Goal: Find specific page/section: Find specific page/section

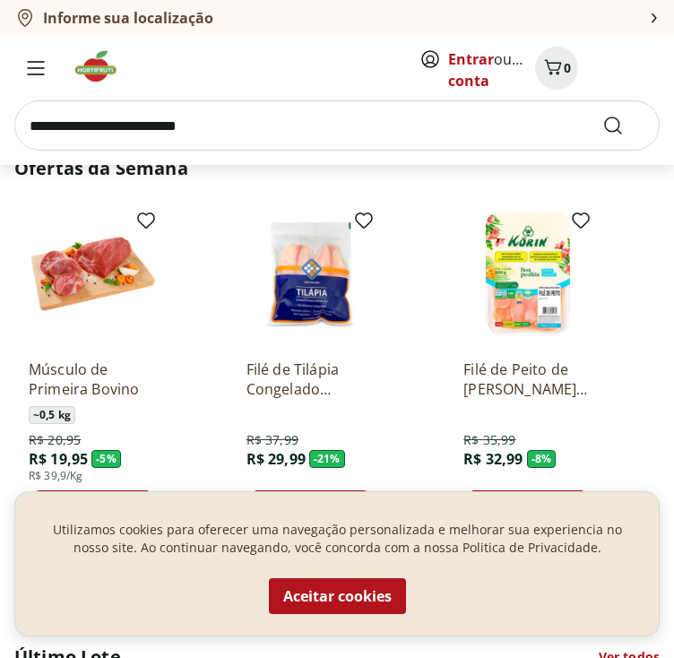
scroll to position [844, 0]
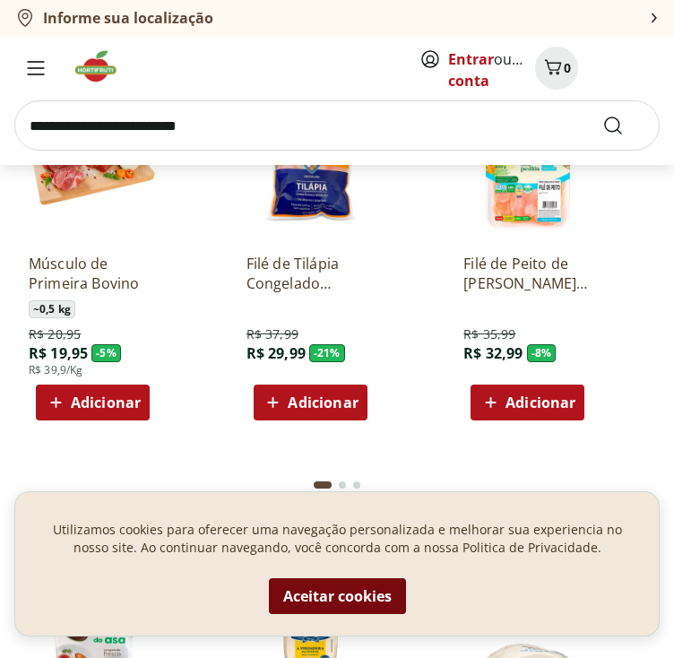
click at [332, 591] on button "Aceitar cookies" at bounding box center [337, 596] width 137 height 36
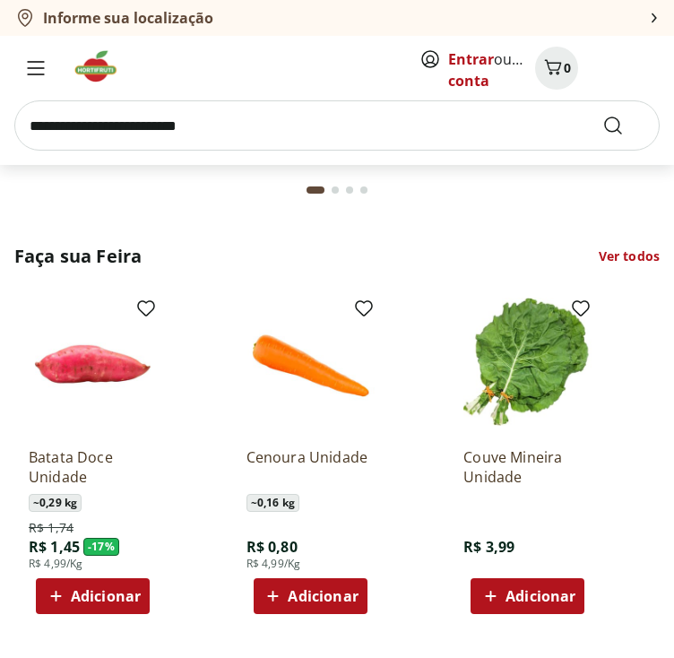
scroll to position [1610, 0]
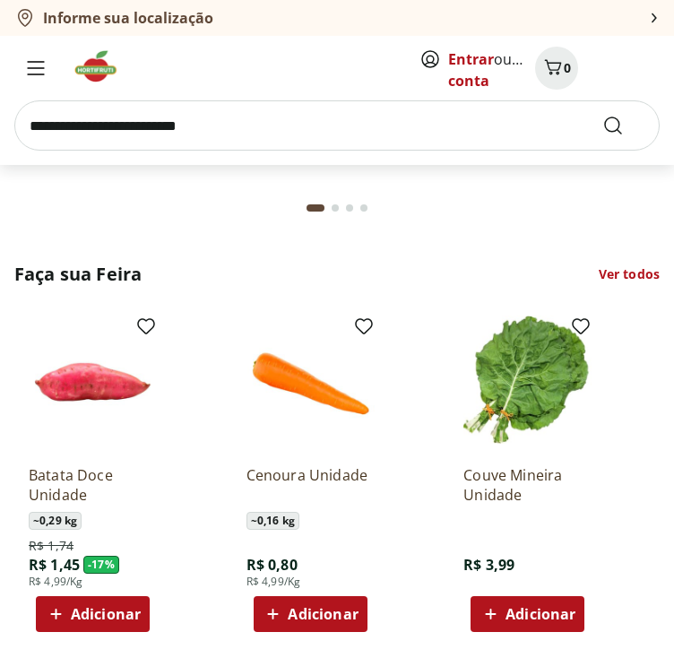
click at [520, 400] on img at bounding box center [527, 379] width 128 height 128
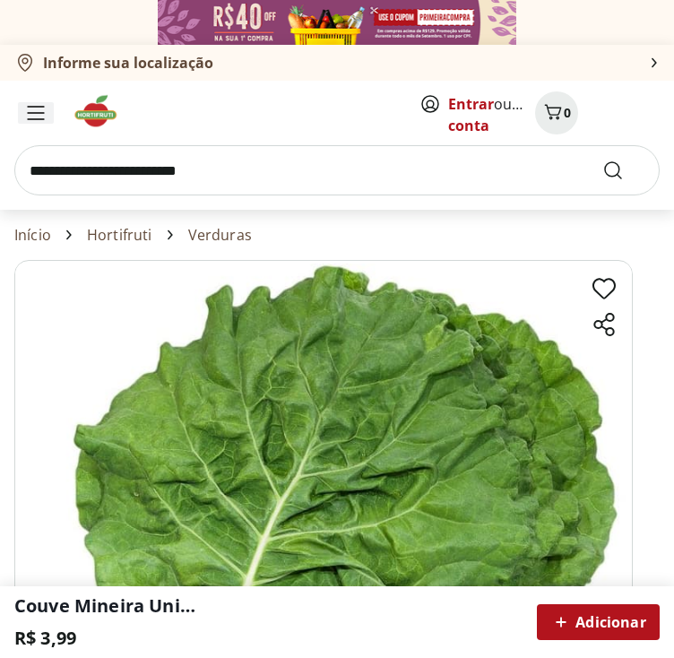
click at [39, 112] on icon "Menu" at bounding box center [36, 113] width 18 height 14
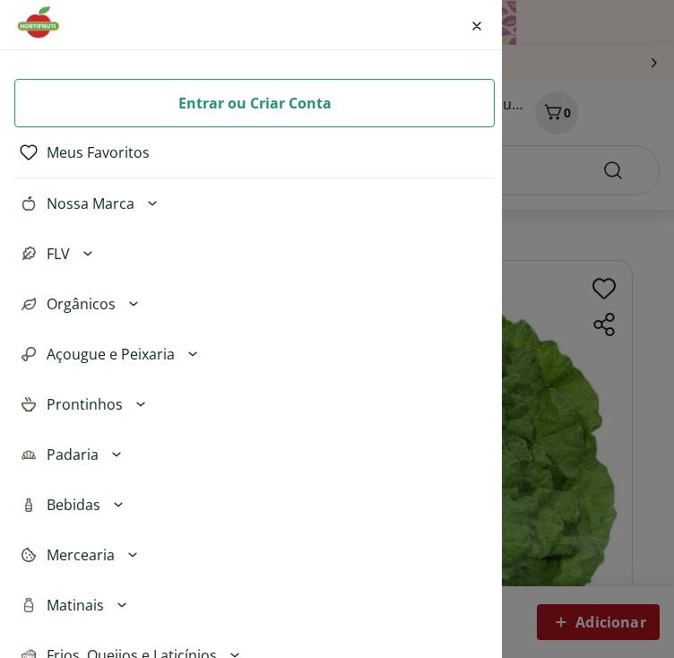
click at [554, 71] on div "Entrar ou Criar Conta Meus Favoritos Nossa Marca Açougue & Peixaria Congelados …" at bounding box center [337, 329] width 674 height 658
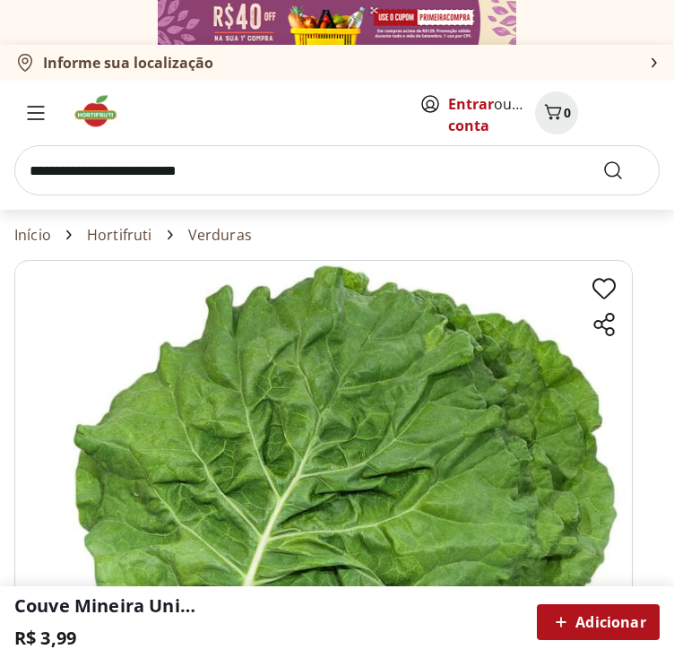
click at [134, 66] on b "Informe sua localização" at bounding box center [128, 63] width 170 height 20
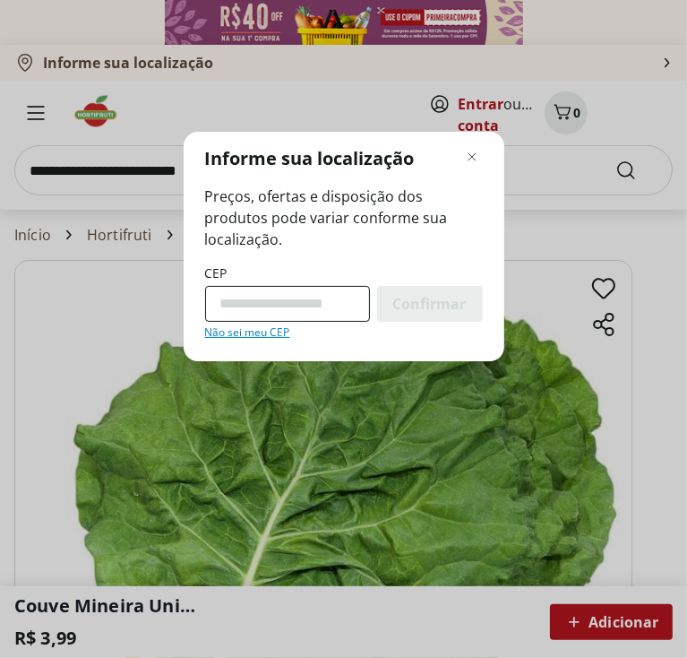
click at [288, 310] on input "CEP" at bounding box center [287, 304] width 165 height 36
click at [291, 304] on input "CEP" at bounding box center [287, 304] width 165 height 36
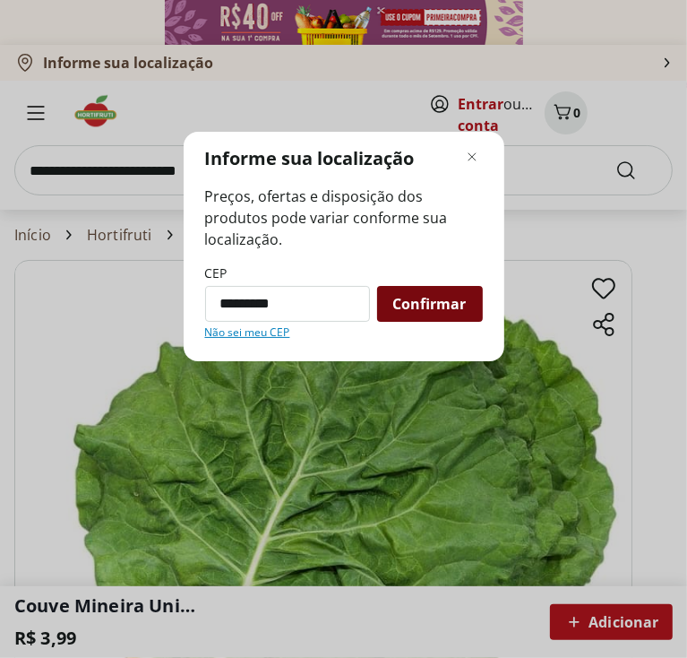
type input "*********"
click at [426, 307] on span "Confirmar" at bounding box center [429, 304] width 73 height 14
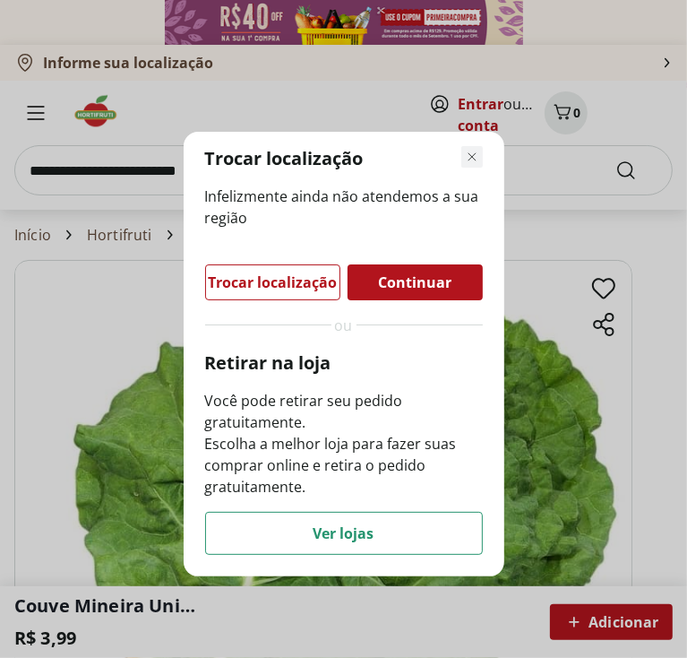
click at [469, 155] on icon "Fechar modal de regionalização" at bounding box center [473, 157] width 22 height 22
